Goal: Information Seeking & Learning: Learn about a topic

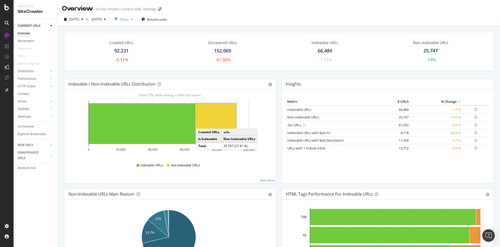
click at [129, 20] on div "Filters" at bounding box center [124, 19] width 9 height 4
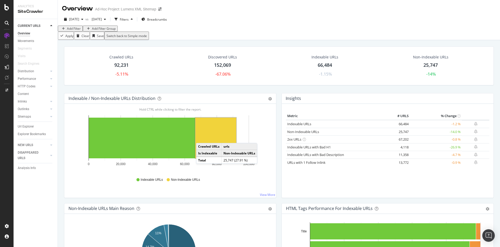
click at [78, 31] on div "Add Filter" at bounding box center [74, 28] width 14 height 4
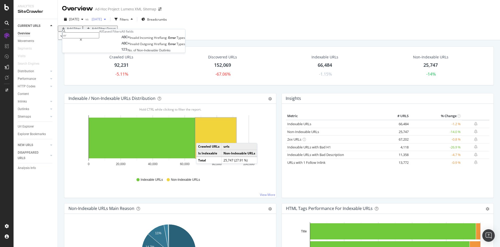
type input "e"
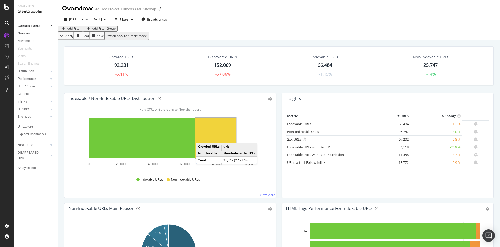
click at [221, 40] on div "Apply Clear Save Switch back to Simple mode" at bounding box center [279, 36] width 442 height 8
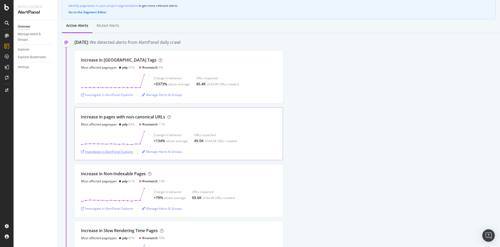
scroll to position [52, 0]
click at [115, 152] on div "Investigate in AlertPanel Explorer" at bounding box center [107, 151] width 52 height 4
click at [94, 150] on div "Investigate in AlertPanel Explorer" at bounding box center [107, 151] width 52 height 4
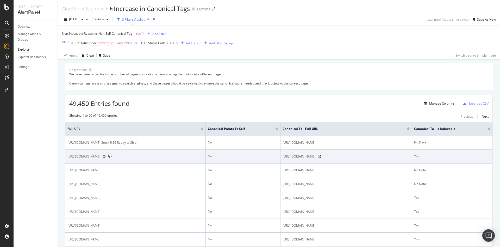
click at [106, 158] on icon at bounding box center [104, 156] width 3 height 3
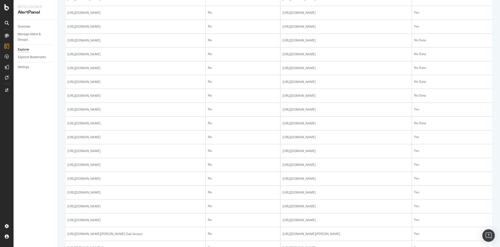
scroll to position [434, 0]
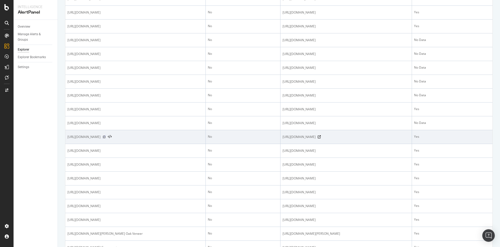
click at [106, 138] on icon at bounding box center [104, 136] width 3 height 3
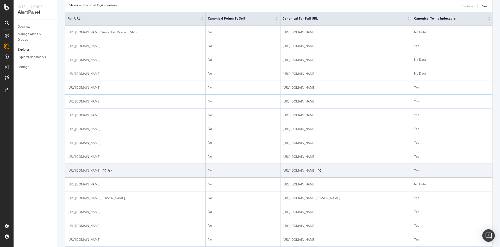
scroll to position [0, 0]
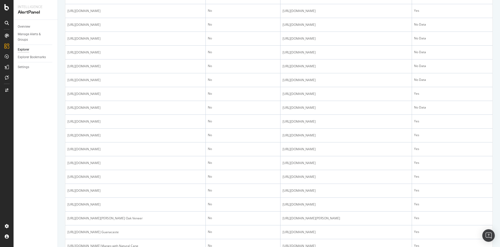
scroll to position [450, 0]
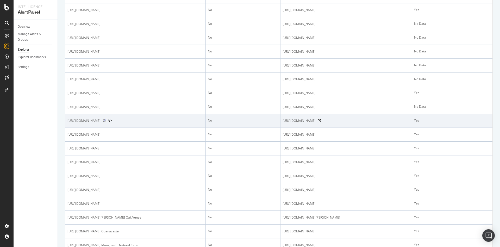
click at [106, 122] on icon at bounding box center [104, 120] width 3 height 3
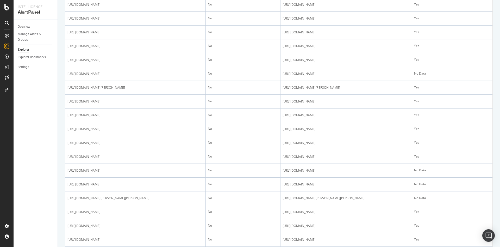
scroll to position [220, 0]
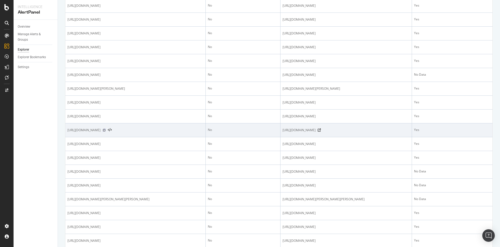
click at [106, 131] on icon at bounding box center [104, 129] width 3 height 3
